Goal: Information Seeking & Learning: Learn about a topic

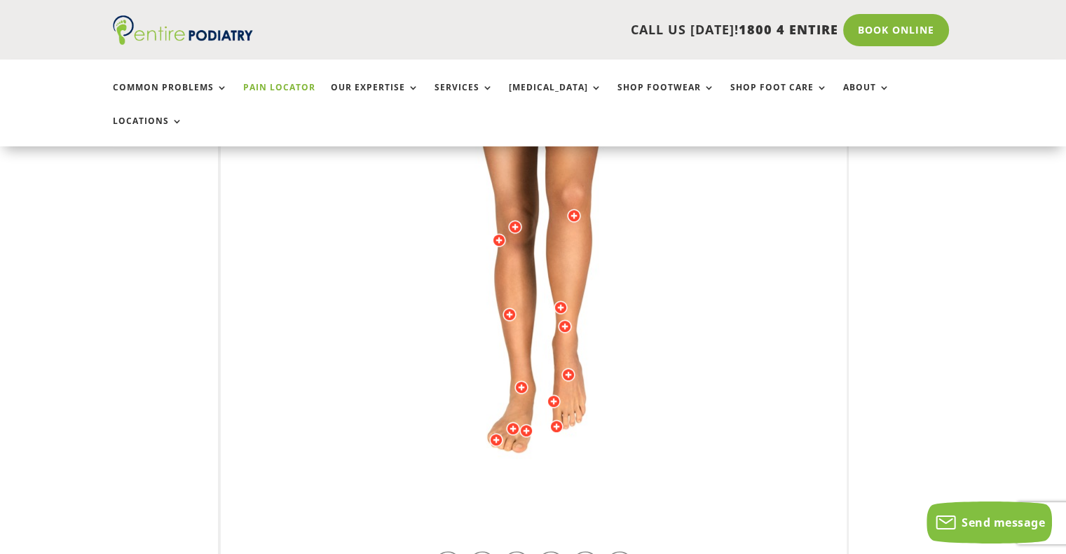
click at [568, 368] on div at bounding box center [568, 375] width 14 height 14
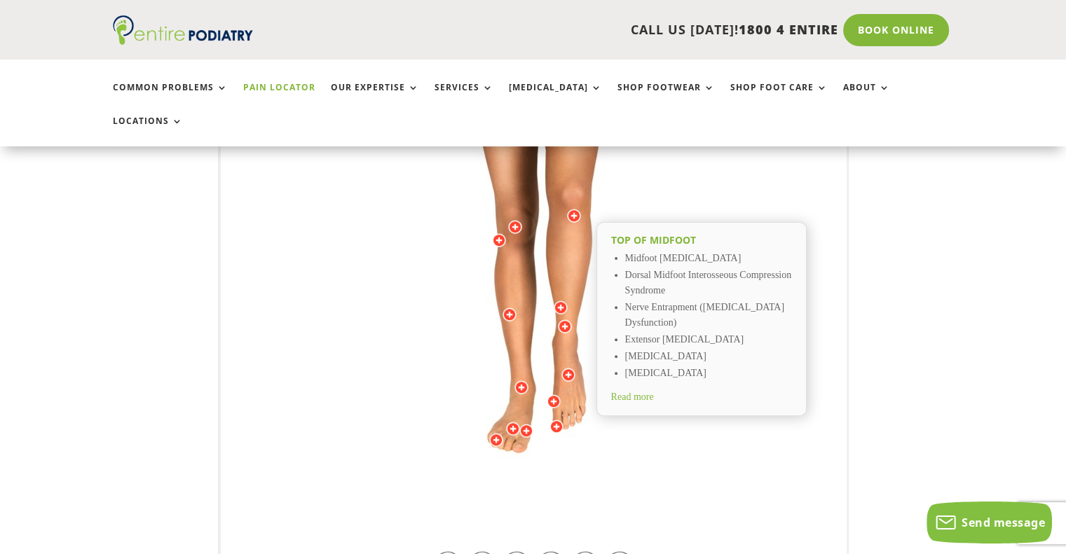
click at [792, 420] on div "Top of Midfoot Midfoot [MEDICAL_DATA] Dorsal Midfoot Interosseous Compression S…" at bounding box center [534, 235] width 626 height 694
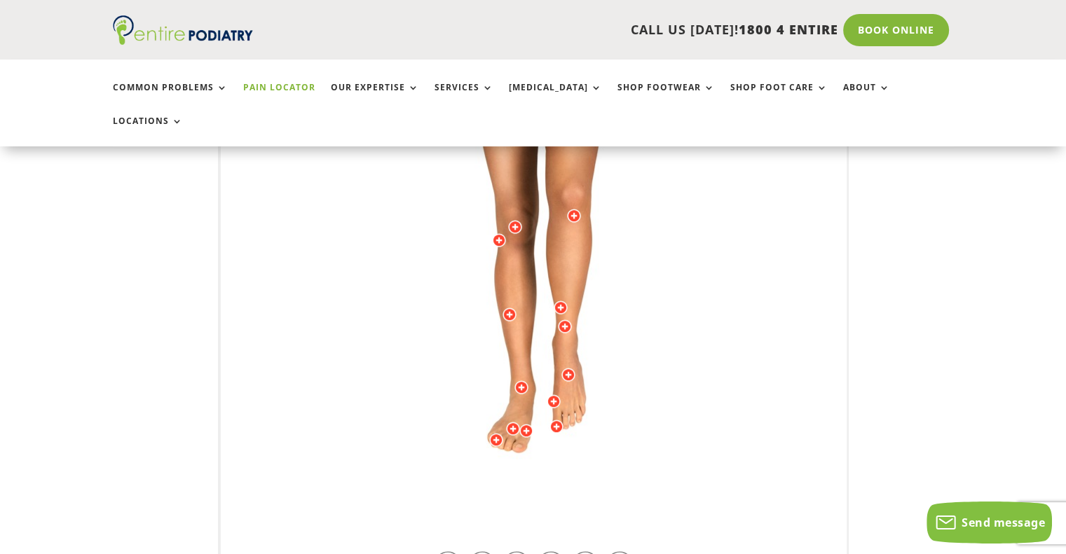
click at [719, 460] on img at bounding box center [534, 234] width 387 height 561
click at [551, 551] on link at bounding box center [550, 564] width 27 height 27
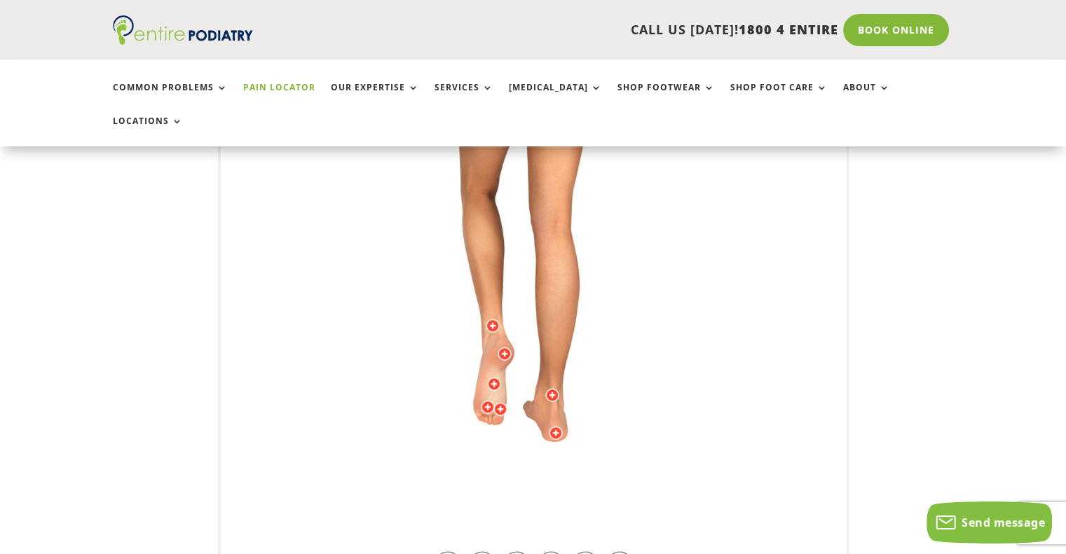
click at [518, 420] on img at bounding box center [534, 234] width 387 height 561
click at [495, 377] on div at bounding box center [494, 384] width 14 height 14
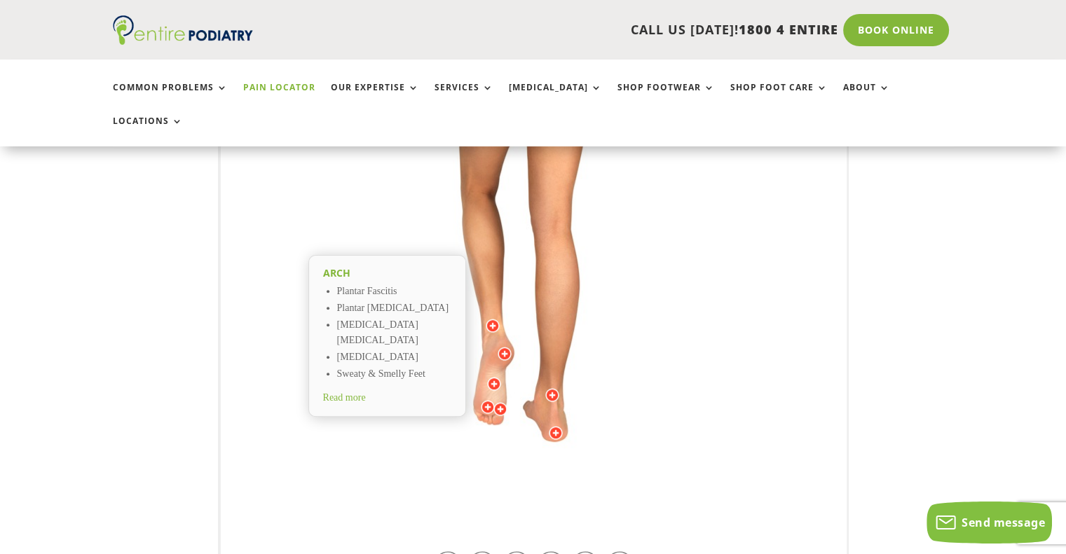
click at [334, 266] on h2 "Arch" at bounding box center [387, 273] width 128 height 14
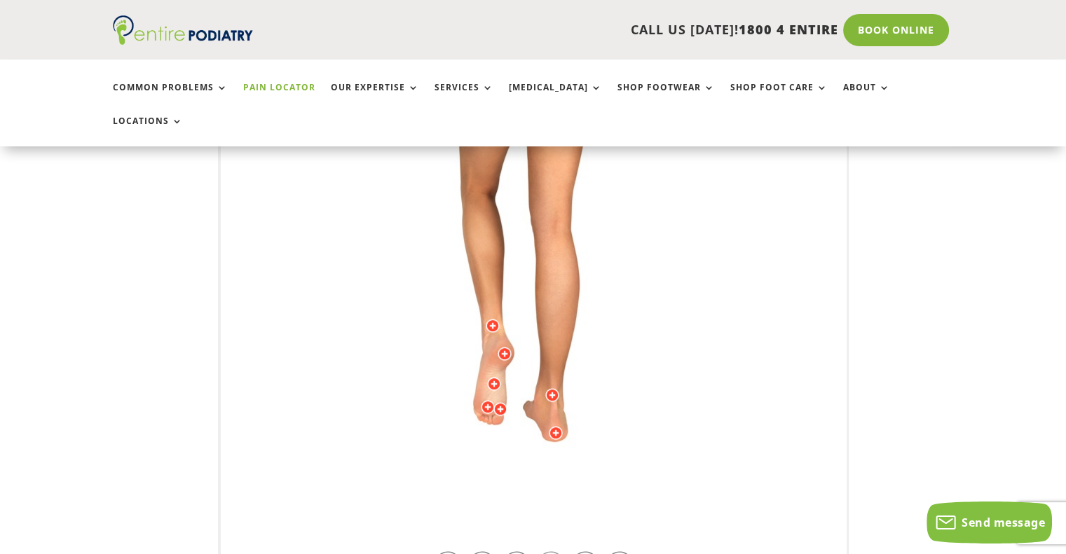
click at [560, 551] on link at bounding box center [550, 564] width 27 height 27
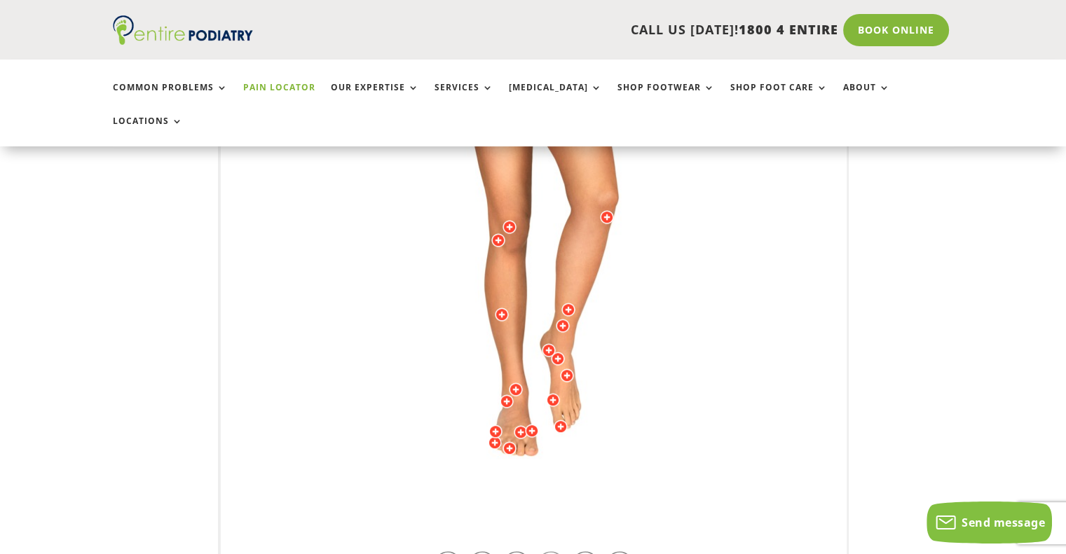
click at [551, 551] on link at bounding box center [550, 564] width 27 height 27
click at [552, 551] on link at bounding box center [550, 564] width 27 height 27
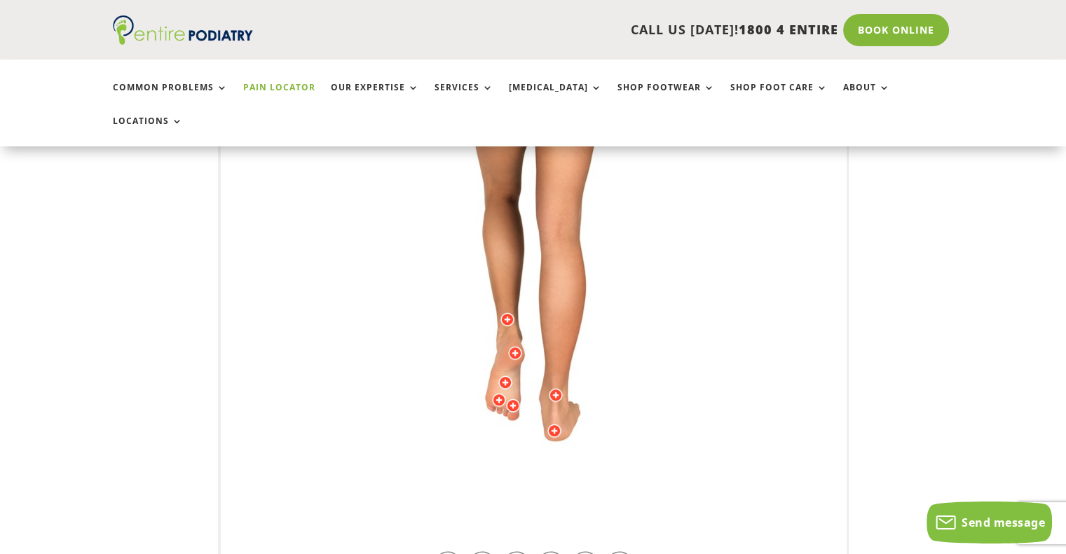
click at [502, 376] on div at bounding box center [505, 383] width 14 height 14
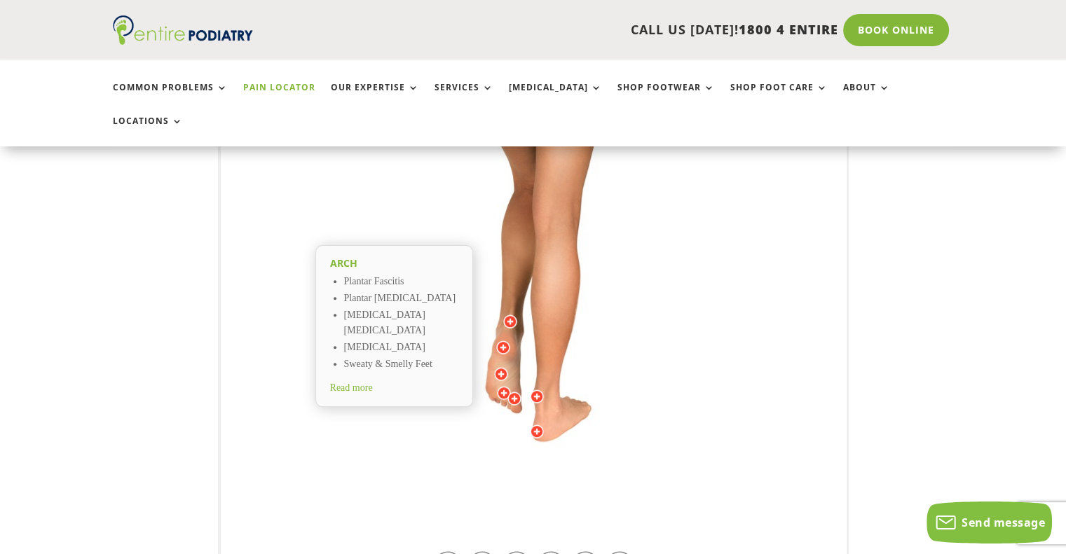
click at [615, 333] on img at bounding box center [534, 234] width 387 height 561
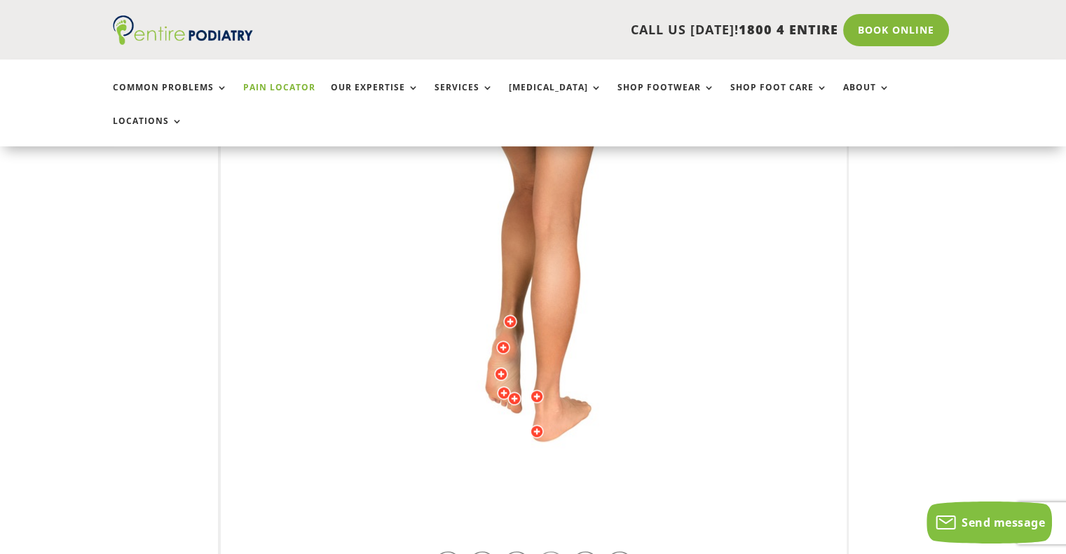
click at [551, 551] on link at bounding box center [550, 564] width 27 height 27
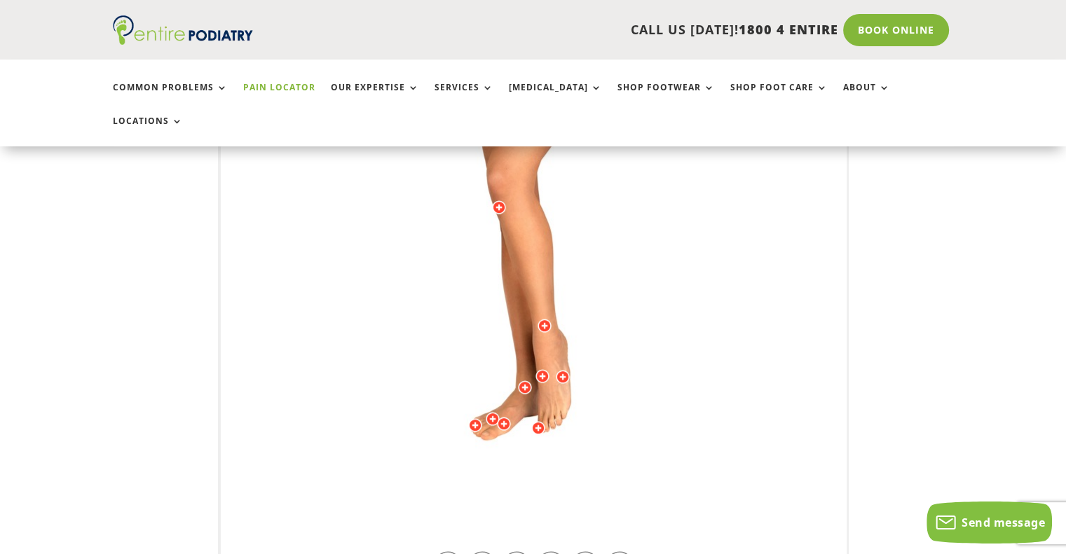
click at [556, 370] on div at bounding box center [563, 377] width 14 height 14
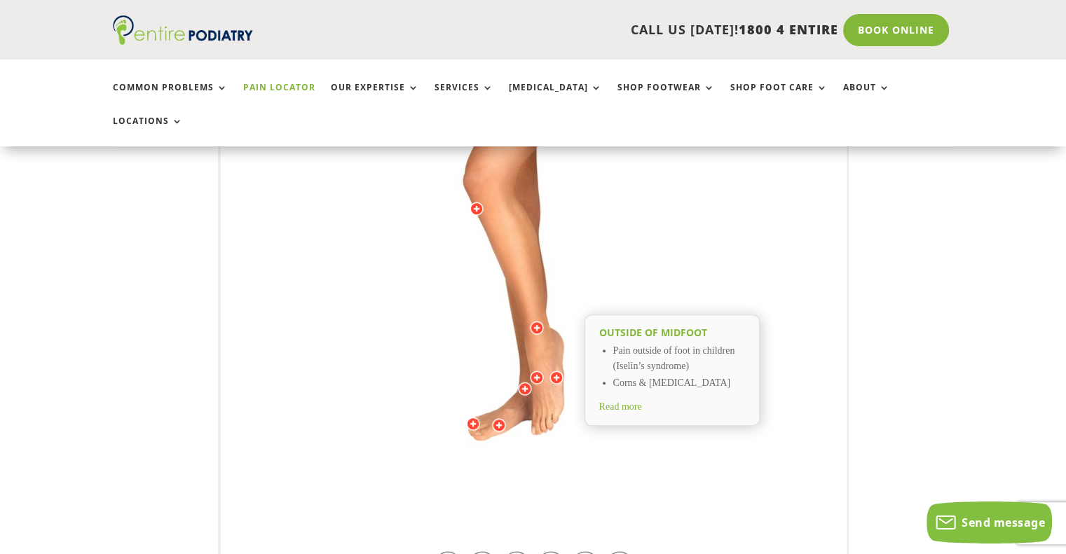
click at [499, 418] on div at bounding box center [499, 425] width 14 height 14
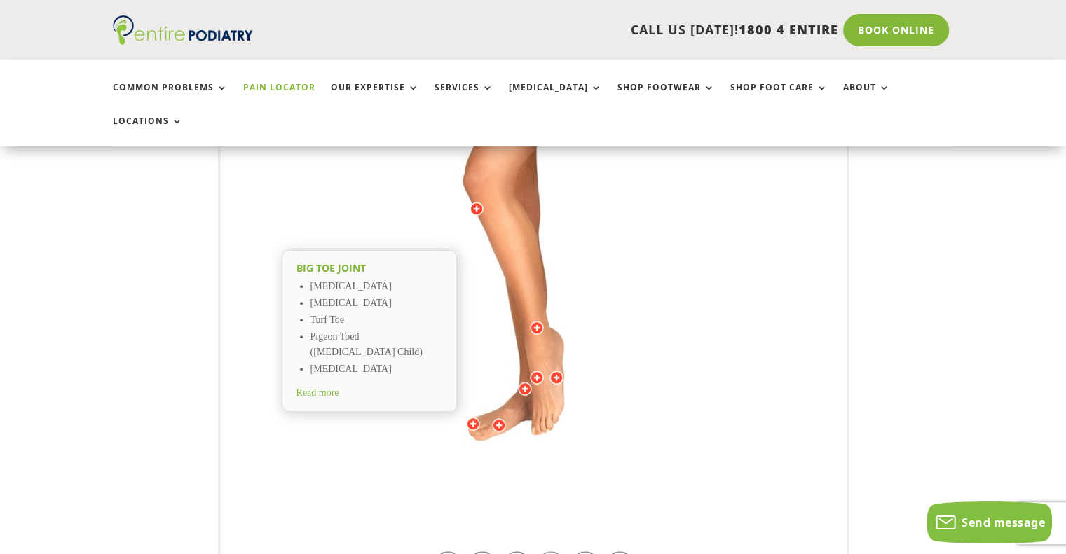
click at [546, 551] on link at bounding box center [550, 564] width 27 height 27
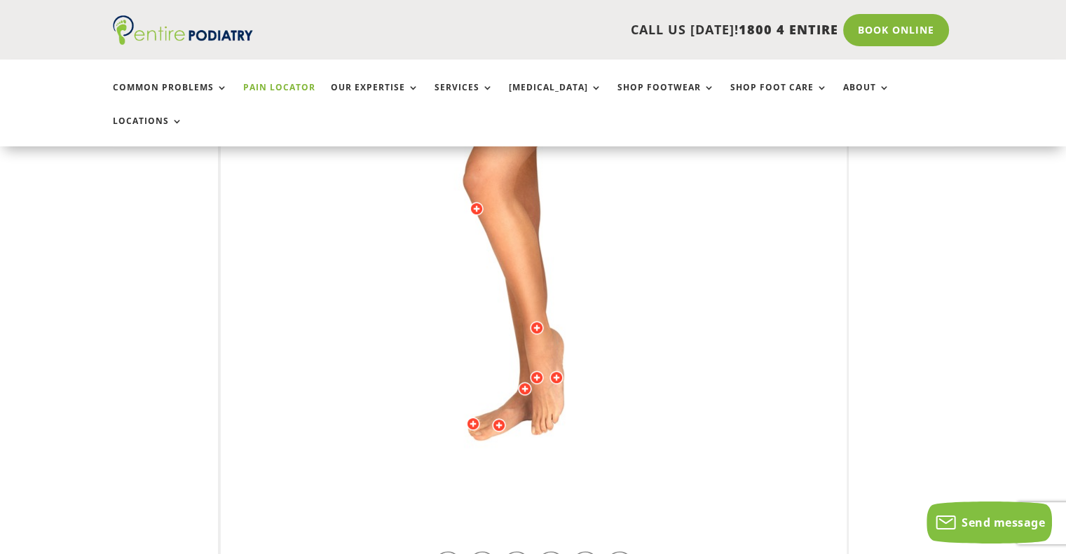
click at [544, 344] on div "Top of Midfoot Midfoot [MEDICAL_DATA] Dorsal Midfoot Interosseous Compression S…" at bounding box center [534, 235] width 626 height 694
click at [544, 342] on img at bounding box center [534, 234] width 387 height 561
click at [539, 371] on div at bounding box center [537, 378] width 14 height 14
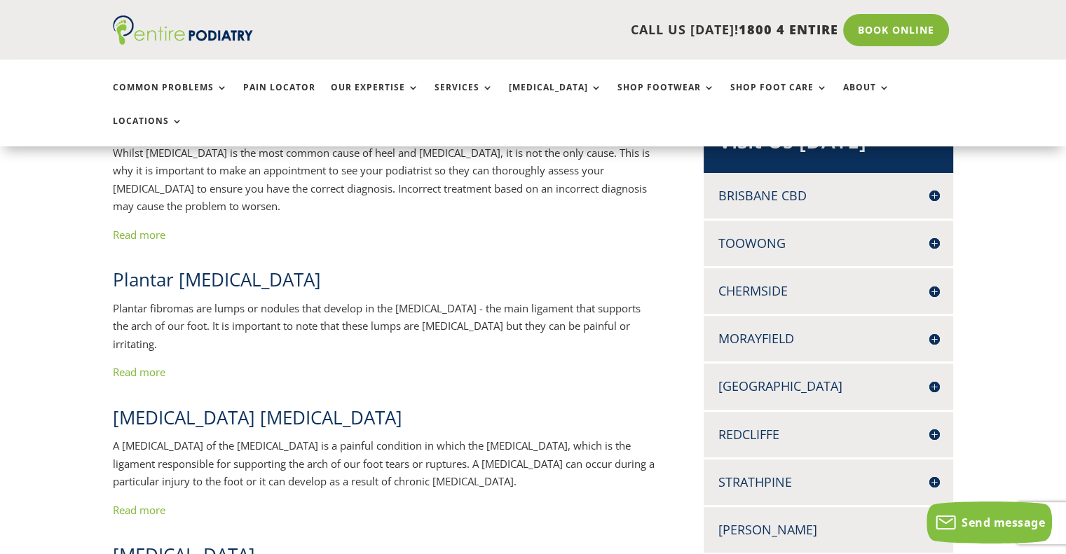
scroll to position [170, 0]
